Goal: Find specific page/section: Find specific page/section

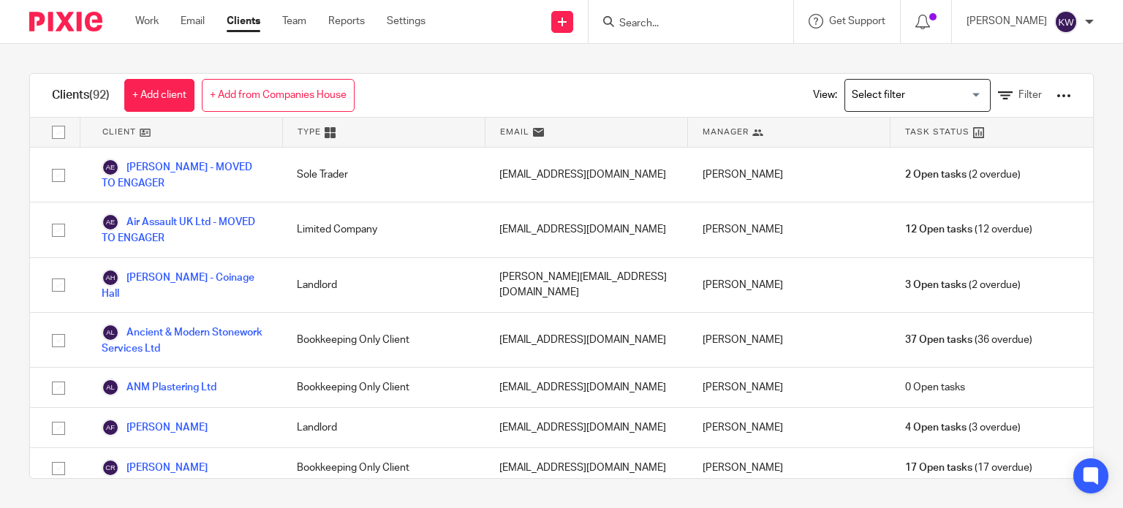
click at [951, 96] on input "Search for option" at bounding box center [913, 96] width 135 height 26
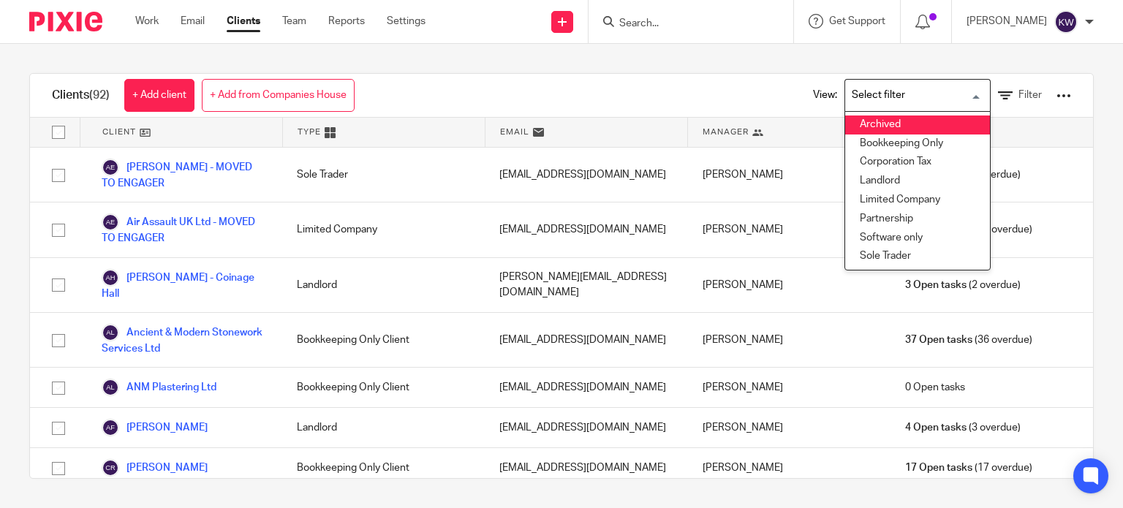
click at [877, 128] on li "Archived" at bounding box center [917, 124] width 145 height 19
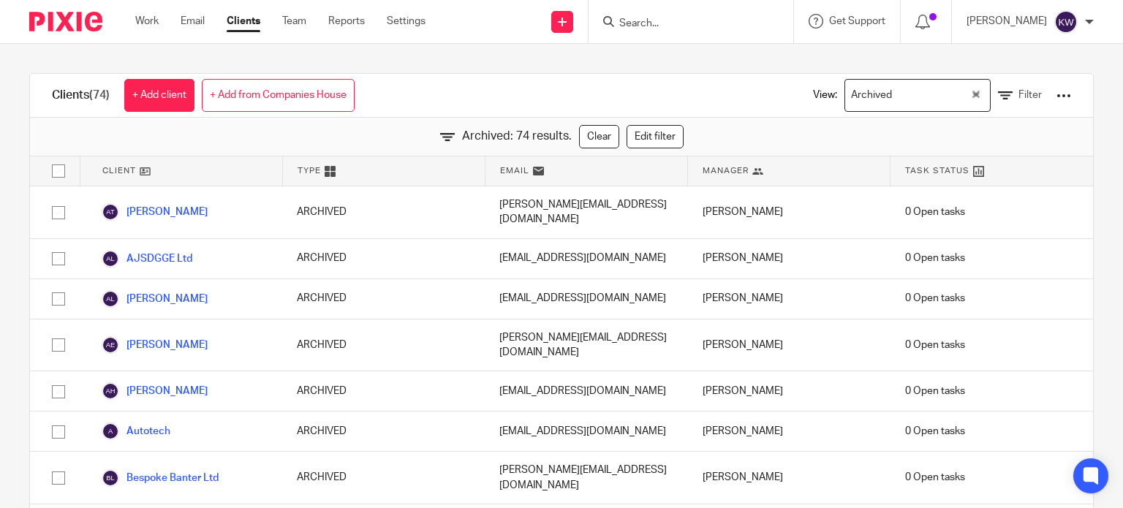
click at [686, 20] on input "Search" at bounding box center [684, 24] width 132 height 13
type input "b"
type input "l"
click at [953, 102] on div "Archived Loading..." at bounding box center [917, 95] width 146 height 33
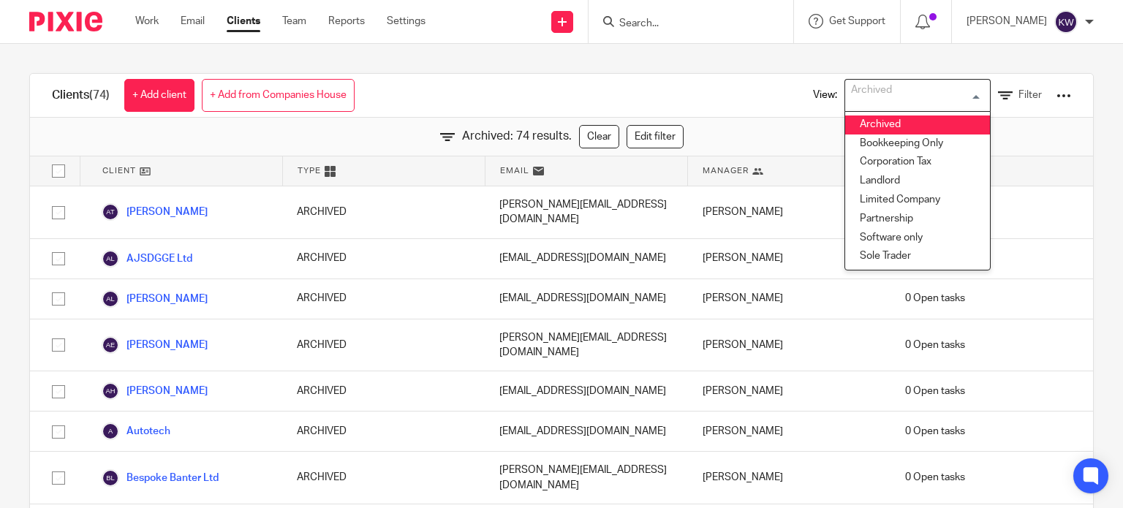
click at [1030, 92] on div "View: Archived Loading... Archived Bookkeeping Only Corporation Tax Landlord Li…" at bounding box center [931, 95] width 280 height 43
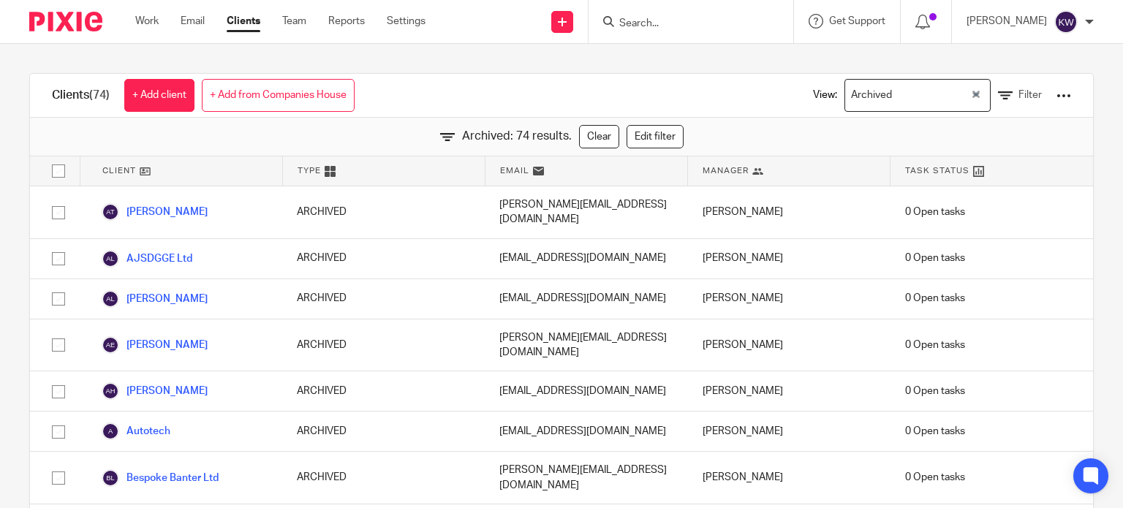
click at [1056, 91] on div at bounding box center [1063, 95] width 15 height 15
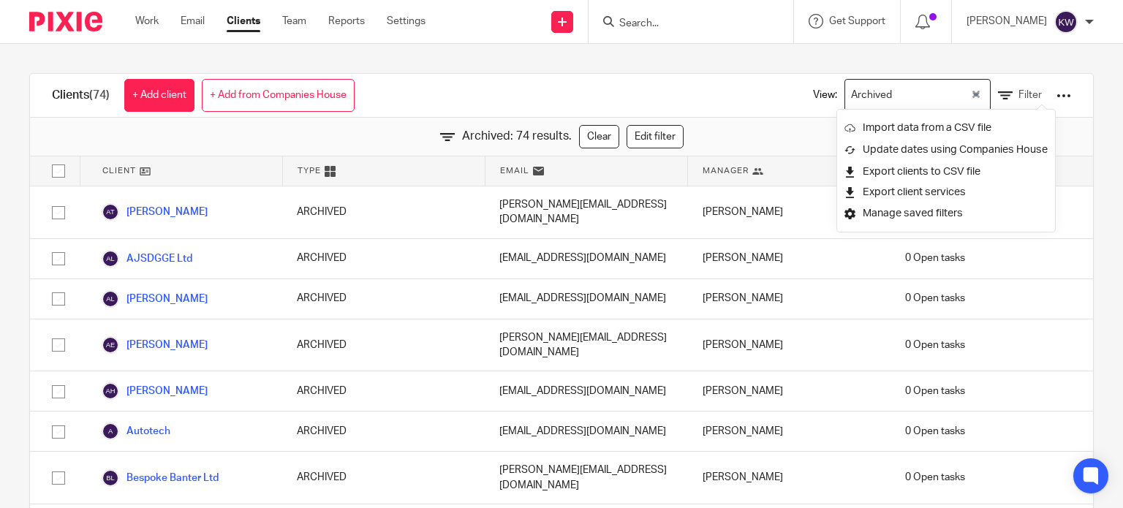
click at [972, 97] on icon "Clear Selected" at bounding box center [975, 94] width 7 height 7
